Goal: Use online tool/utility: Utilize a website feature to perform a specific function

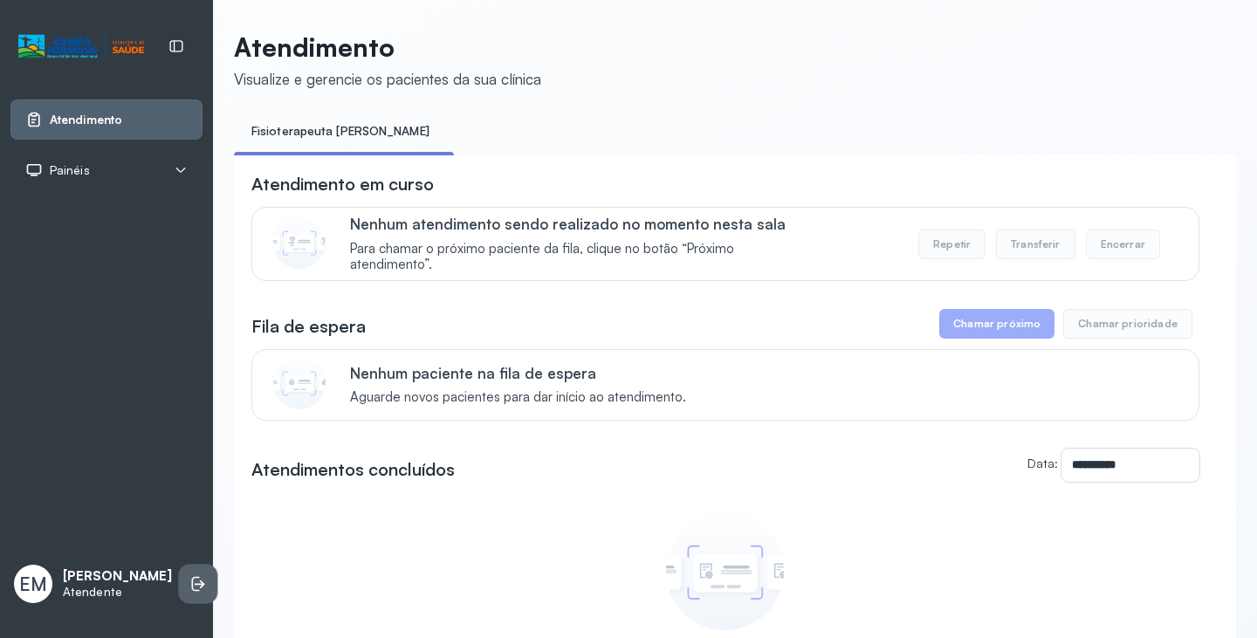
click at [179, 565] on li at bounding box center [198, 584] width 38 height 38
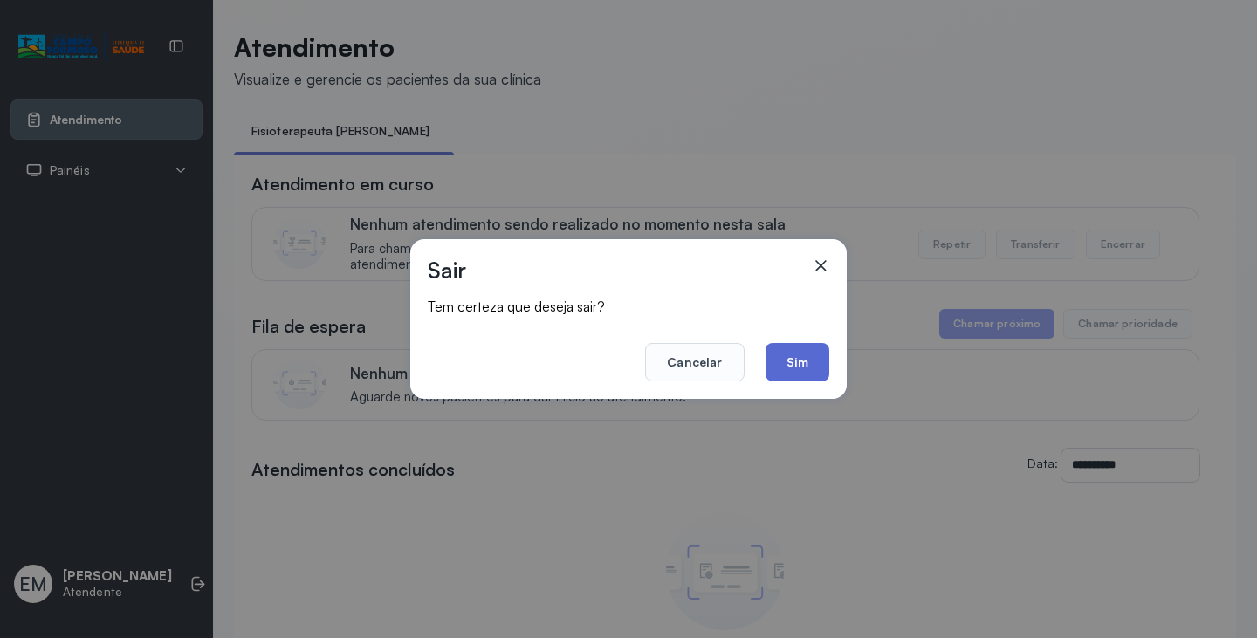
click at [807, 351] on button "Sim" at bounding box center [797, 362] width 64 height 38
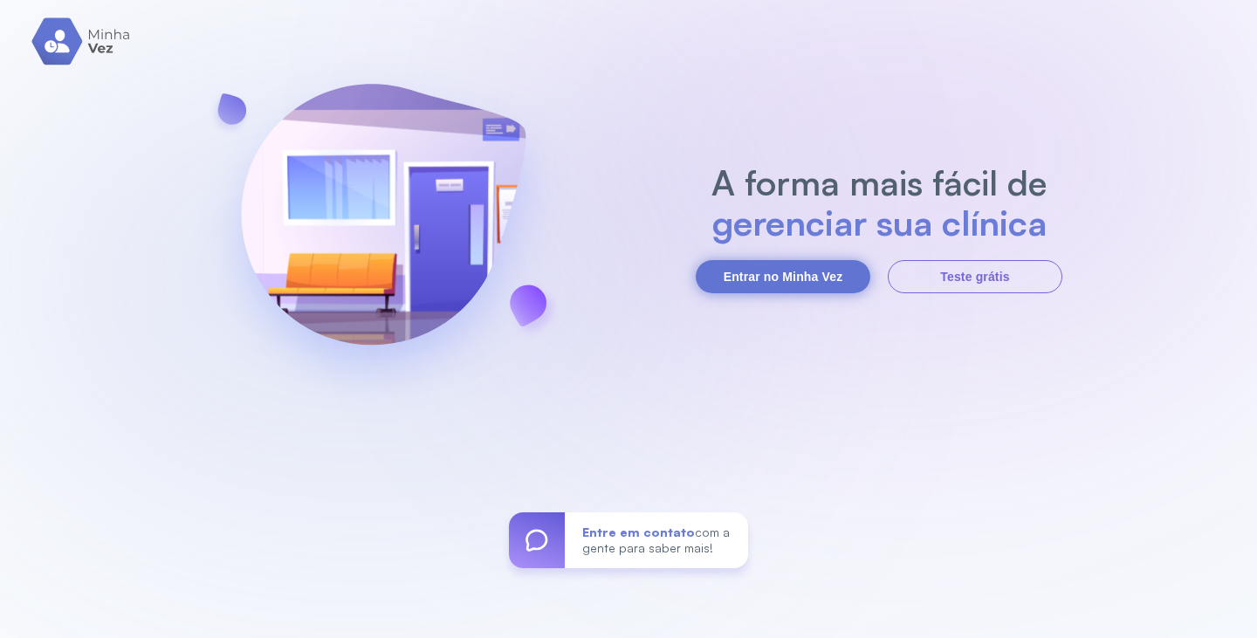
click at [815, 287] on button "Entrar no Minha Vez" at bounding box center [783, 276] width 175 height 33
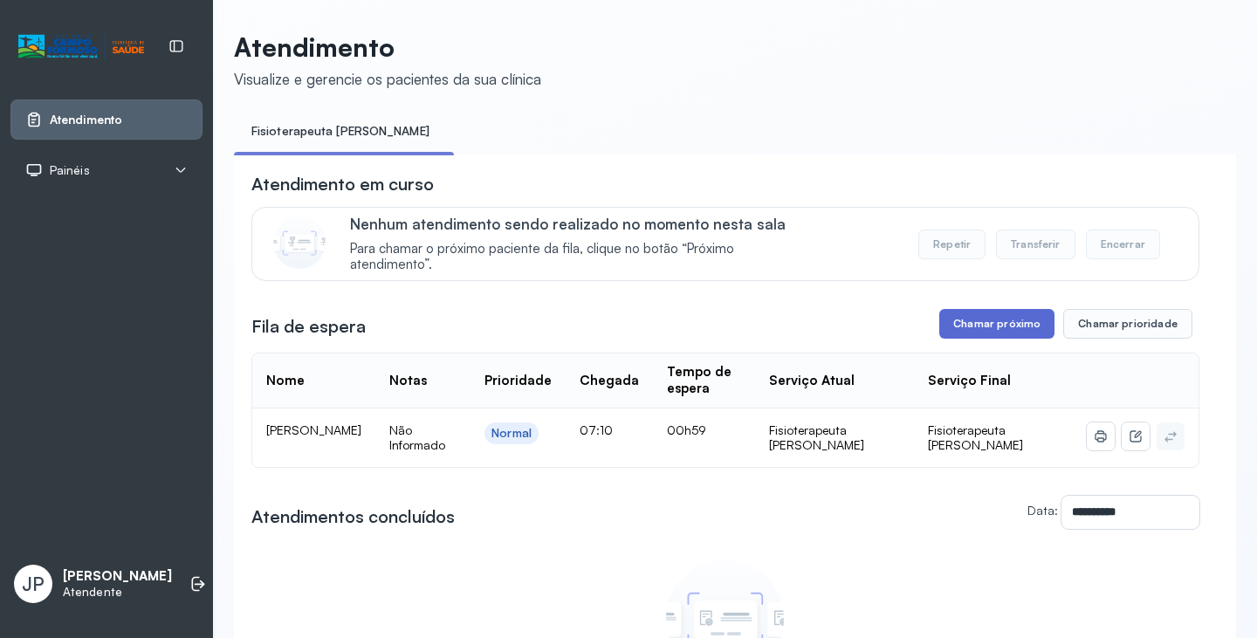
click at [950, 333] on button "Chamar próximo" at bounding box center [996, 324] width 115 height 30
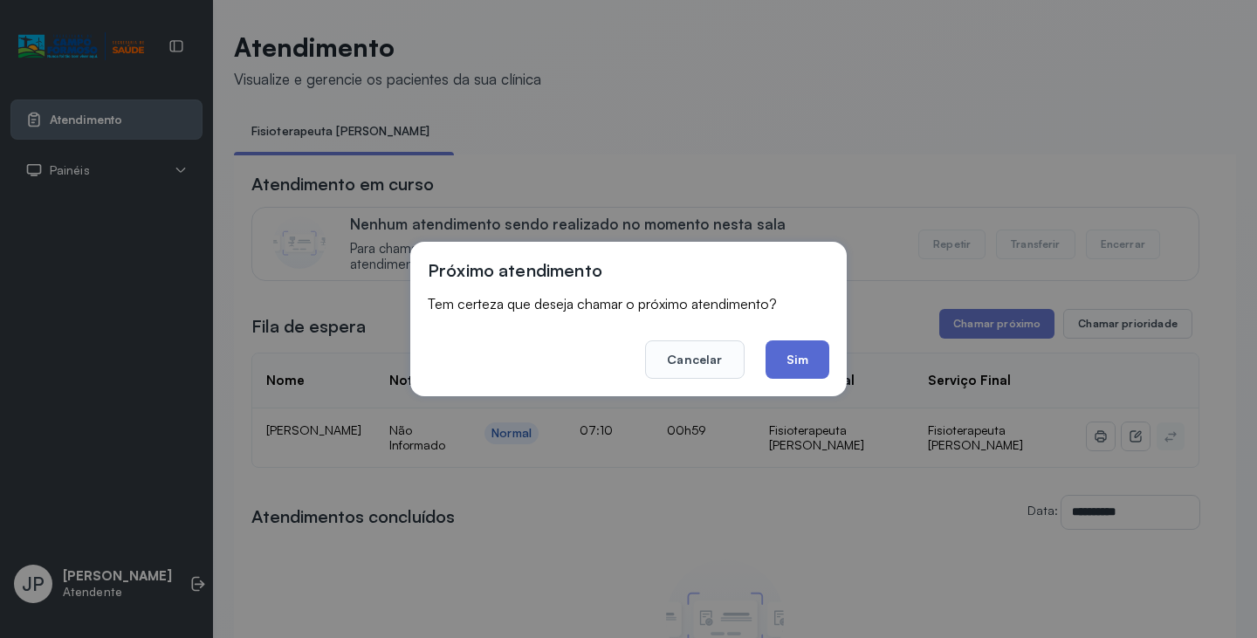
click at [796, 367] on button "Sim" at bounding box center [797, 359] width 64 height 38
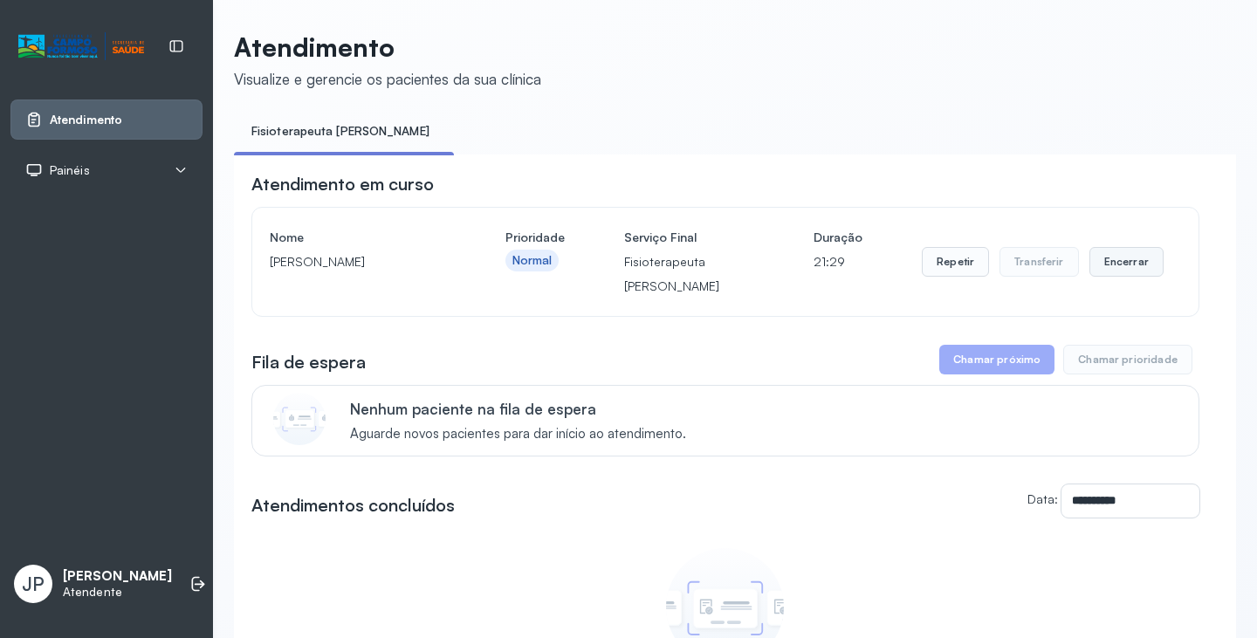
click at [1116, 266] on button "Encerrar" at bounding box center [1126, 262] width 74 height 30
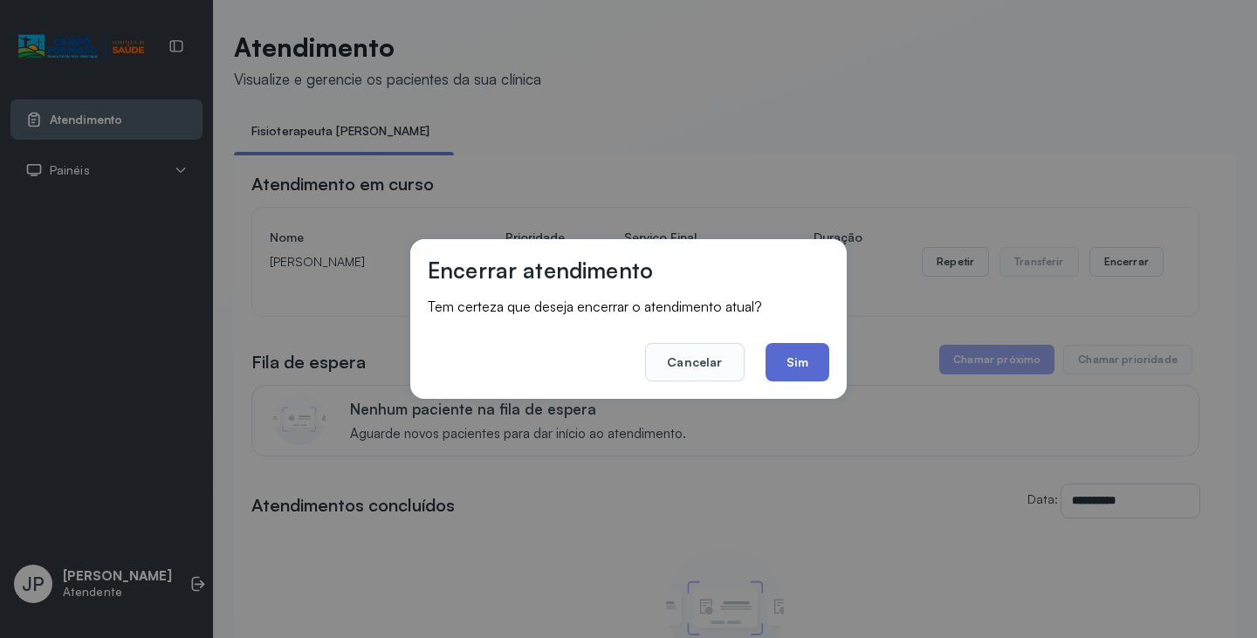
click at [807, 352] on button "Sim" at bounding box center [797, 362] width 64 height 38
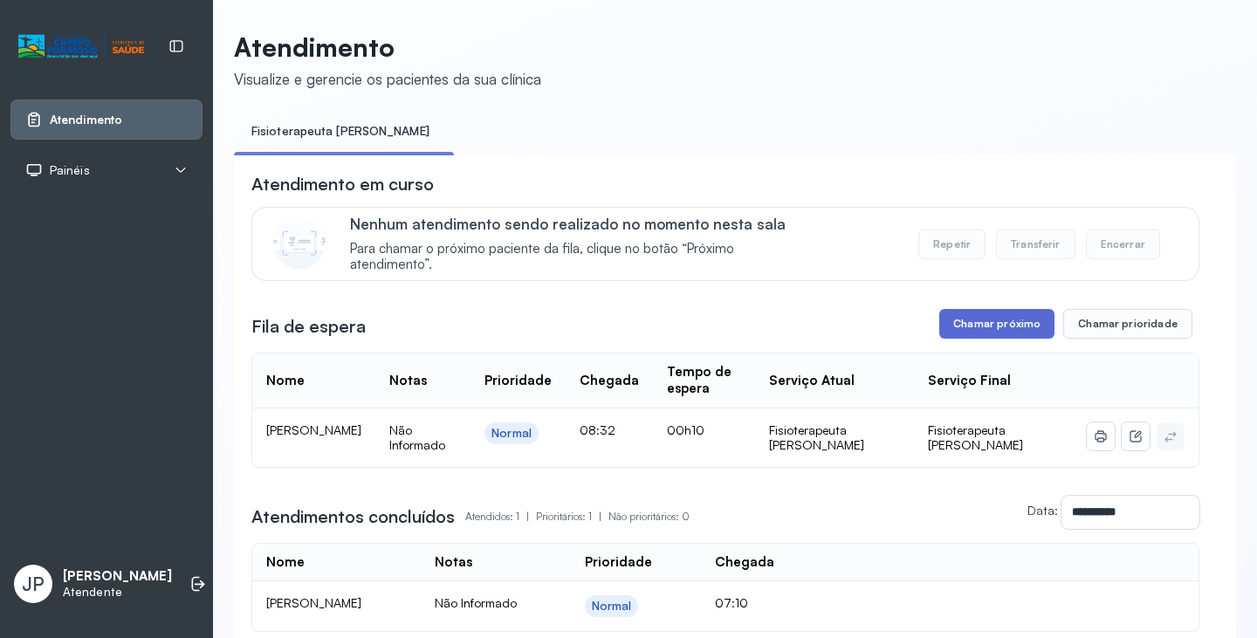
click at [983, 336] on button "Chamar próximo" at bounding box center [996, 324] width 115 height 30
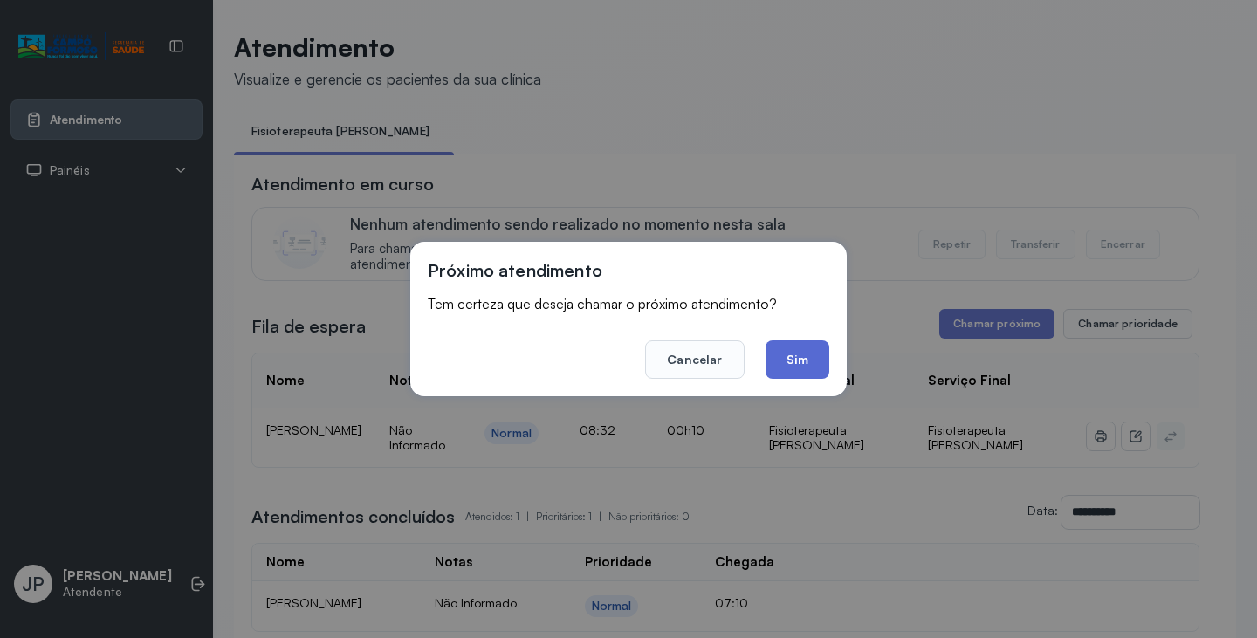
click at [790, 362] on button "Sim" at bounding box center [797, 359] width 64 height 38
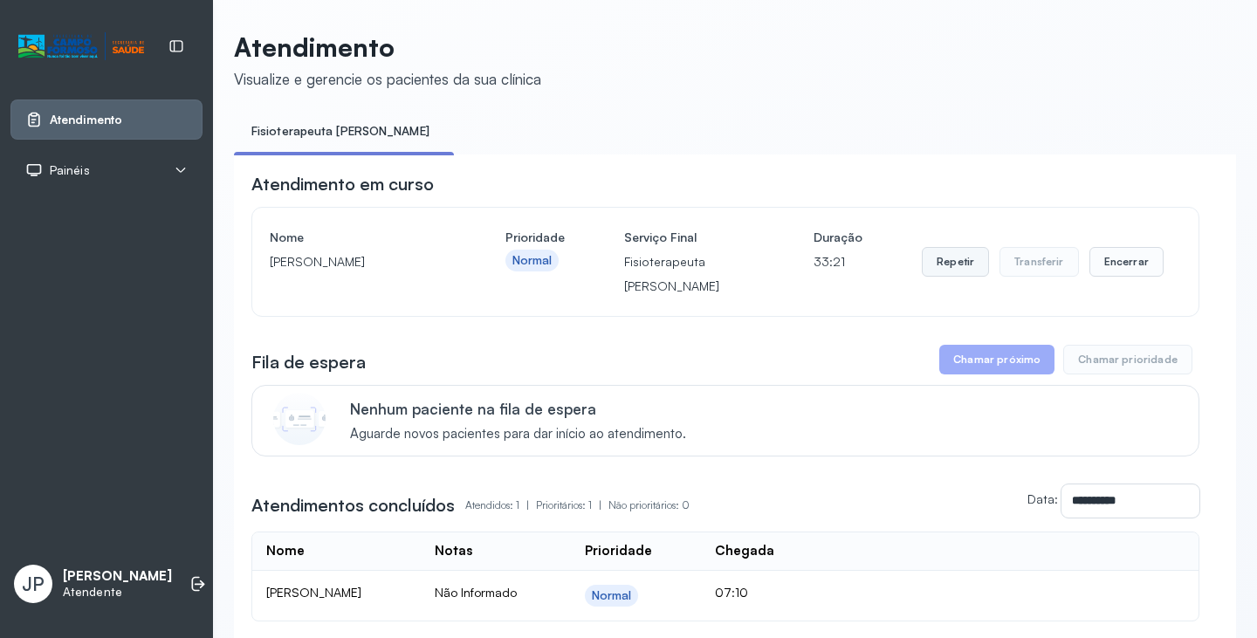
click at [936, 268] on button "Repetir" at bounding box center [955, 262] width 67 height 30
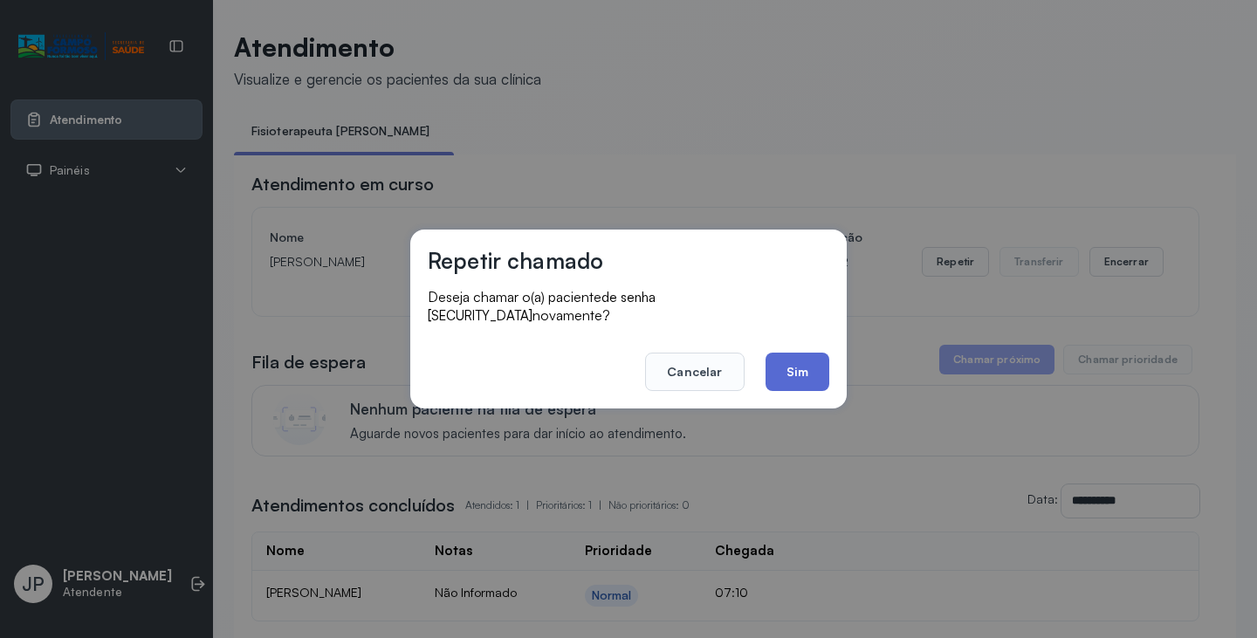
click at [799, 372] on button "Sim" at bounding box center [797, 372] width 64 height 38
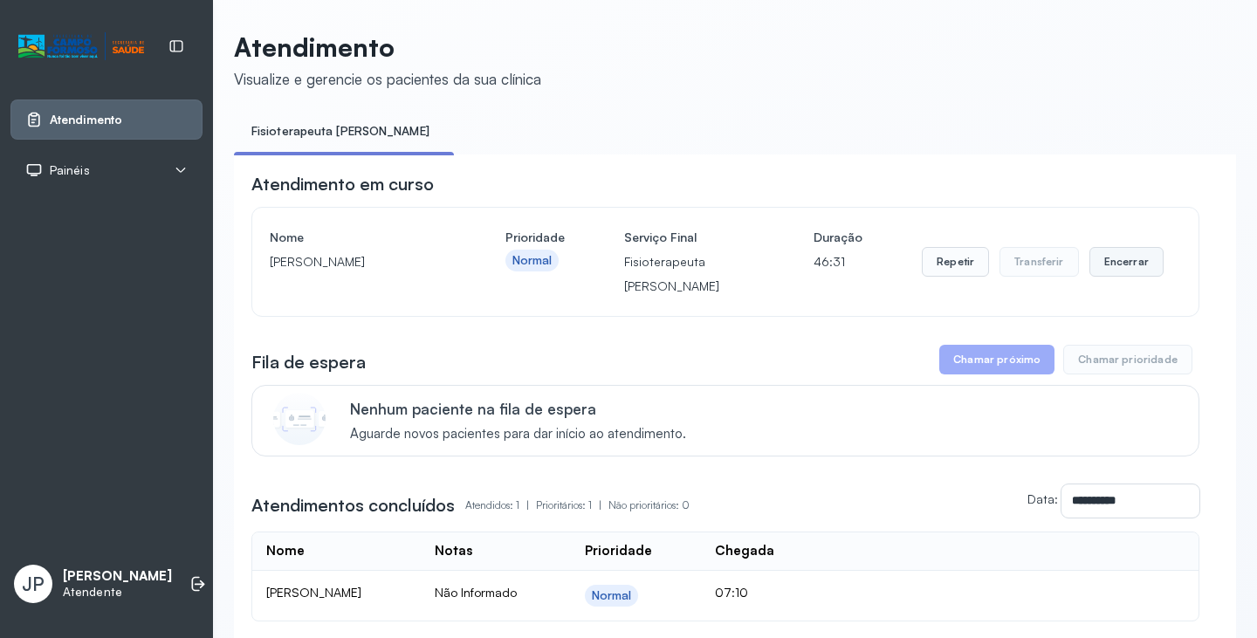
click at [1117, 249] on div "Repetir Transferir Encerrar" at bounding box center [1043, 261] width 242 height 73
click at [1109, 256] on button "Encerrar" at bounding box center [1126, 262] width 74 height 30
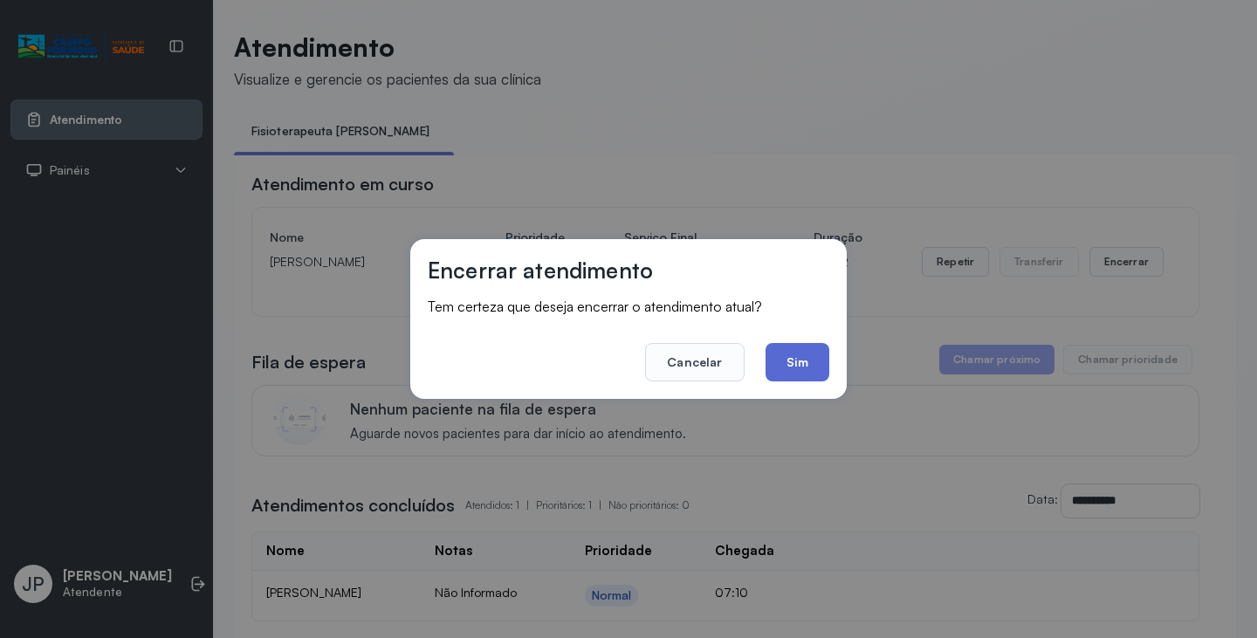
click at [780, 356] on button "Sim" at bounding box center [797, 362] width 64 height 38
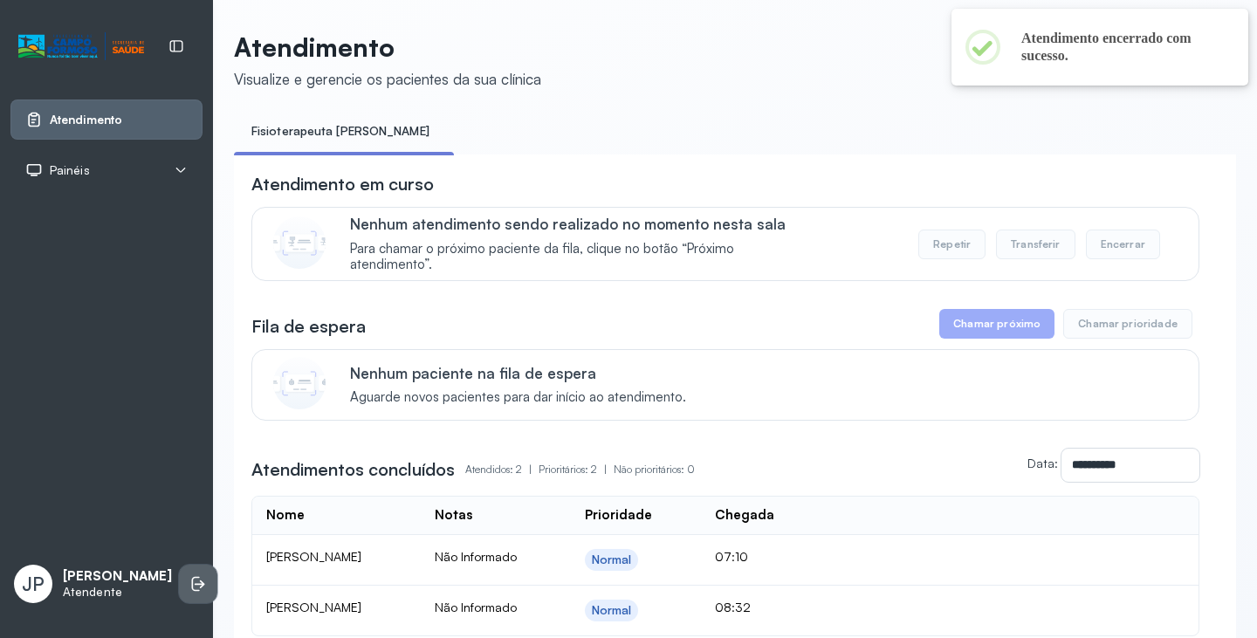
click at [182, 592] on li at bounding box center [198, 584] width 38 height 38
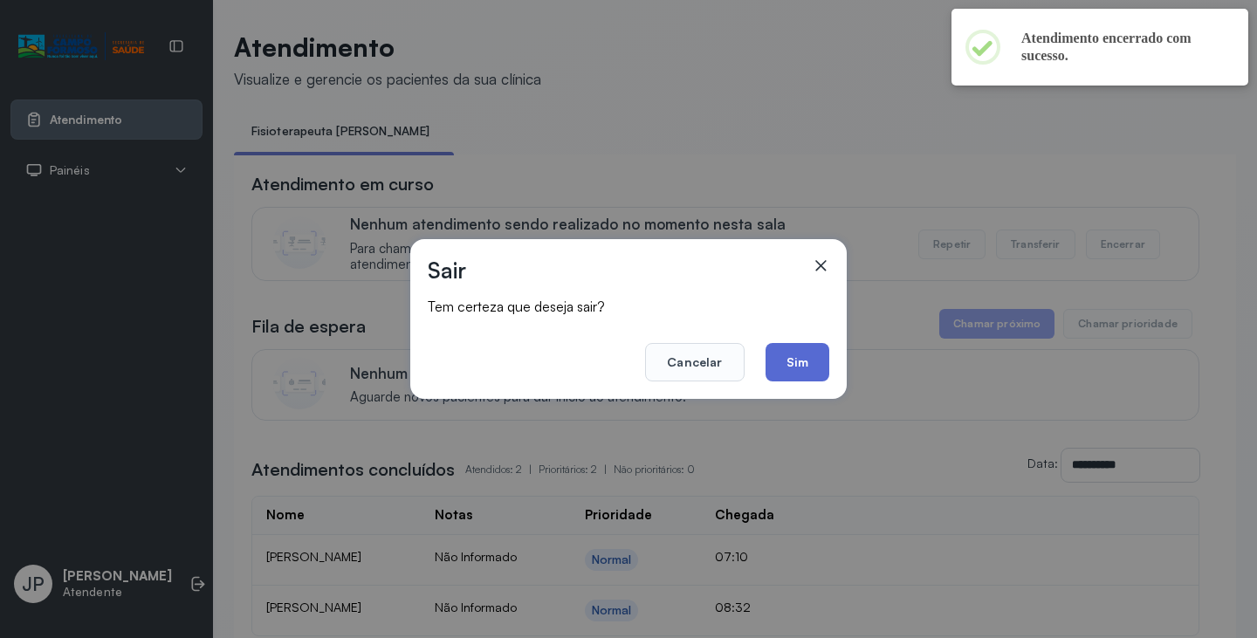
click at [811, 381] on button "Sim" at bounding box center [797, 362] width 64 height 38
